Goal: Task Accomplishment & Management: Manage account settings

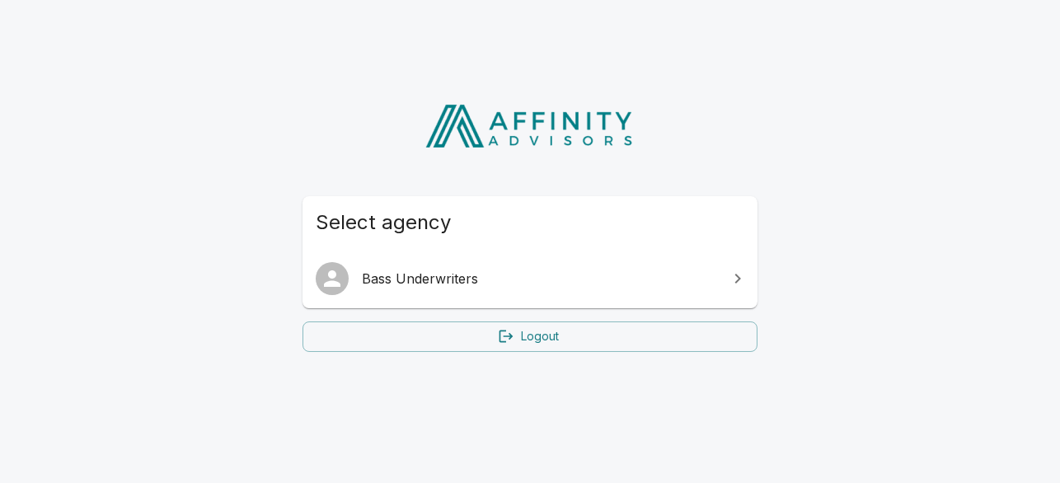
click at [736, 283] on icon at bounding box center [738, 279] width 20 height 20
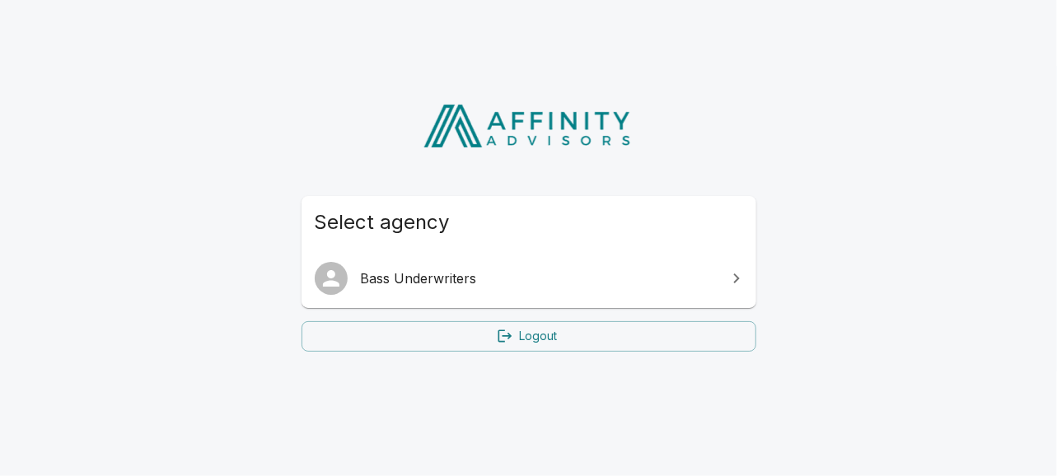
click at [486, 39] on html "Select agency Bass Underwriters Logout" at bounding box center [528, 219] width 1057 height 438
click at [539, 330] on link "Logout" at bounding box center [529, 336] width 455 height 30
